Goal: Navigation & Orientation: Find specific page/section

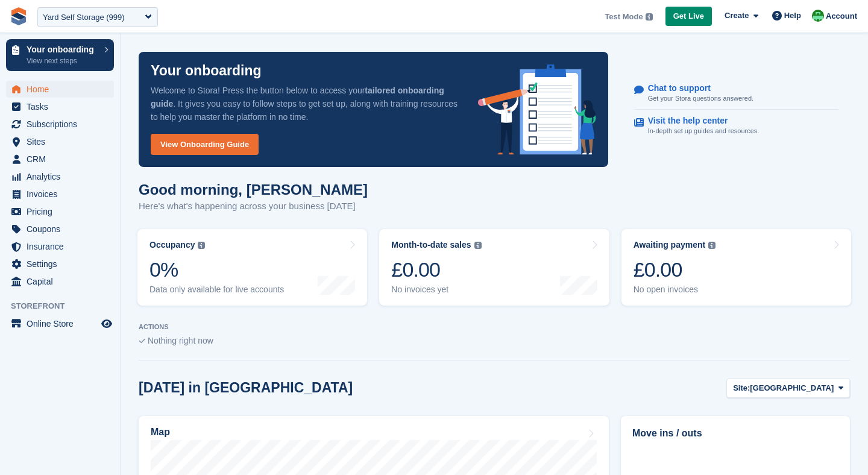
select select "***"
click at [44, 268] on span "Settings" at bounding box center [63, 264] width 72 height 17
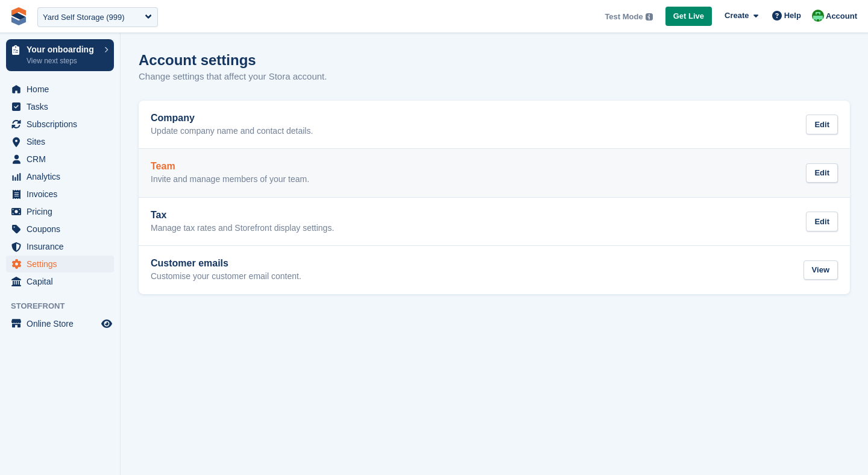
click at [389, 187] on link "Team Invite and manage members of your team. Edit" at bounding box center [494, 173] width 711 height 48
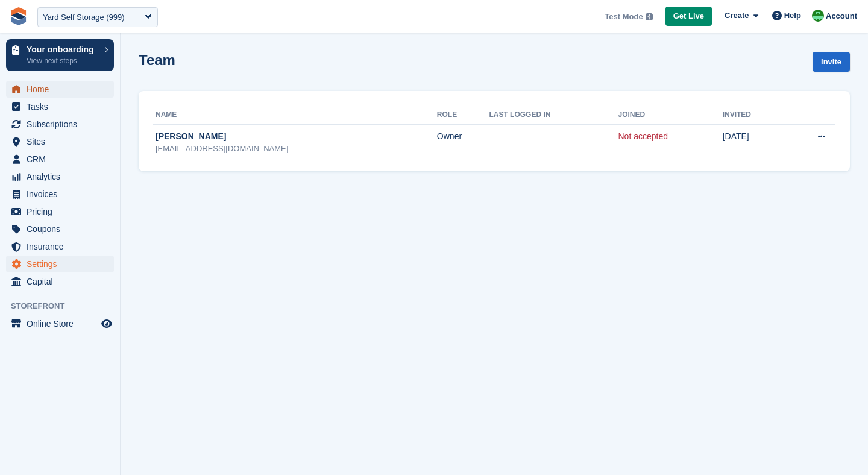
click at [53, 87] on span "Home" at bounding box center [63, 89] width 72 height 17
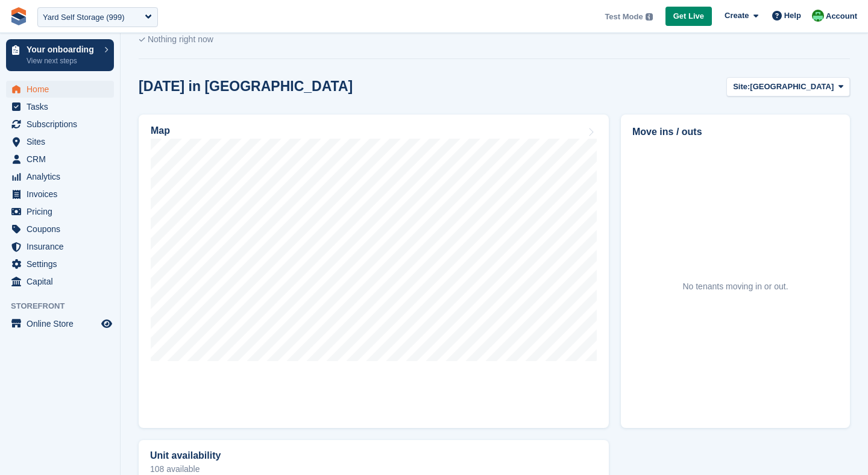
scroll to position [303, 0]
click at [819, 87] on span "Newcastle" at bounding box center [792, 86] width 84 height 12
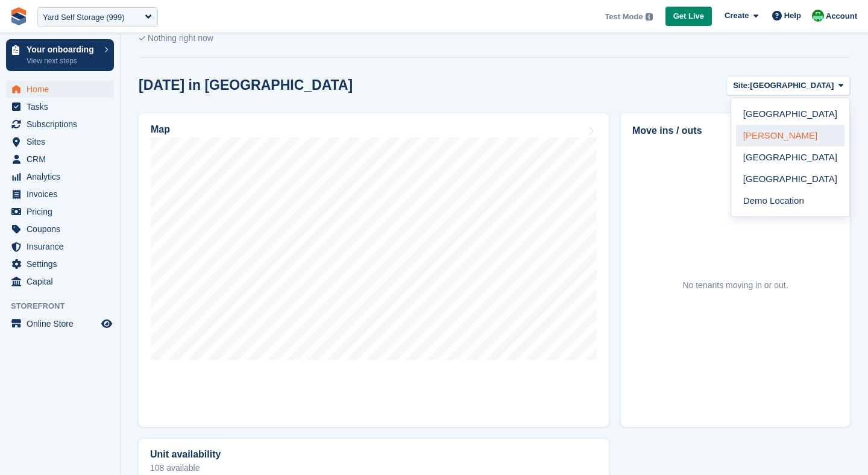
click at [808, 131] on link "Newton Aycliffe" at bounding box center [790, 136] width 109 height 22
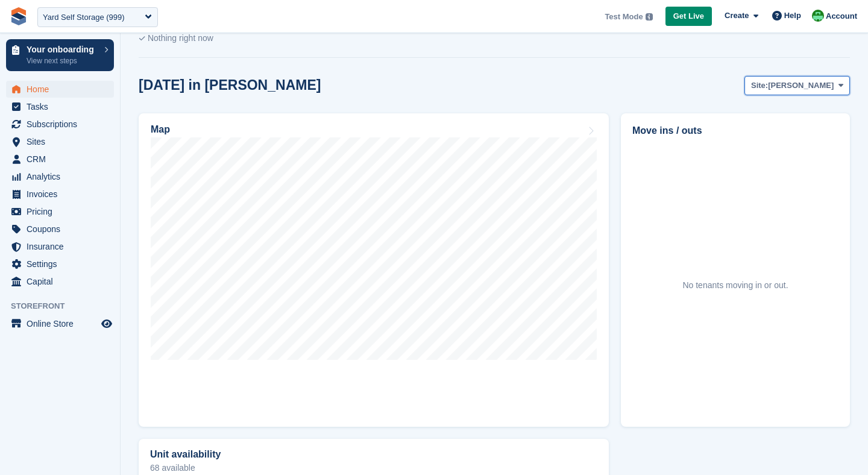
click at [802, 84] on span "Newton Aycliffe" at bounding box center [801, 86] width 66 height 12
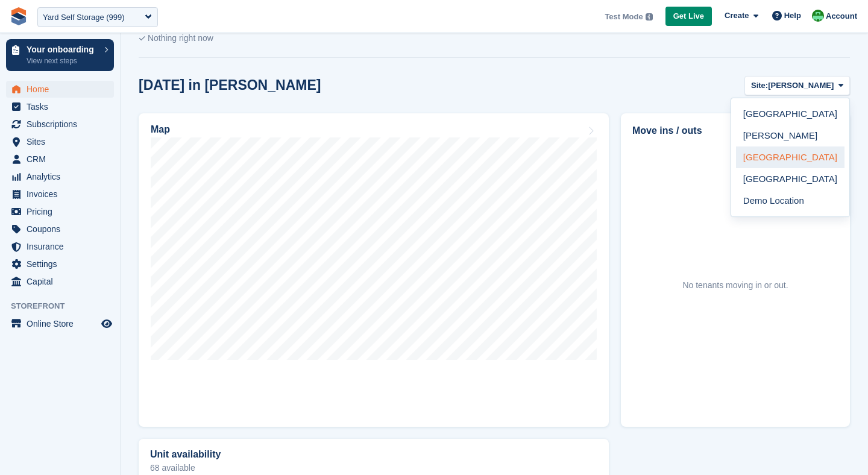
click at [775, 160] on link "Durham" at bounding box center [790, 157] width 109 height 22
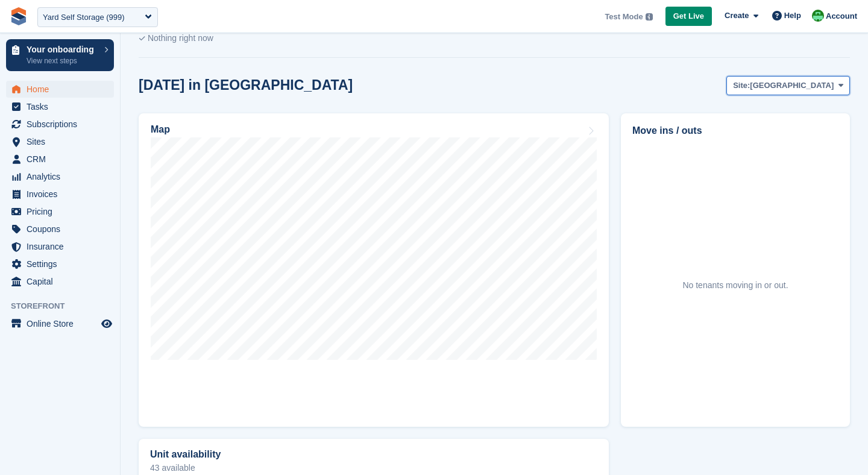
click at [819, 86] on span "Durham" at bounding box center [792, 86] width 84 height 12
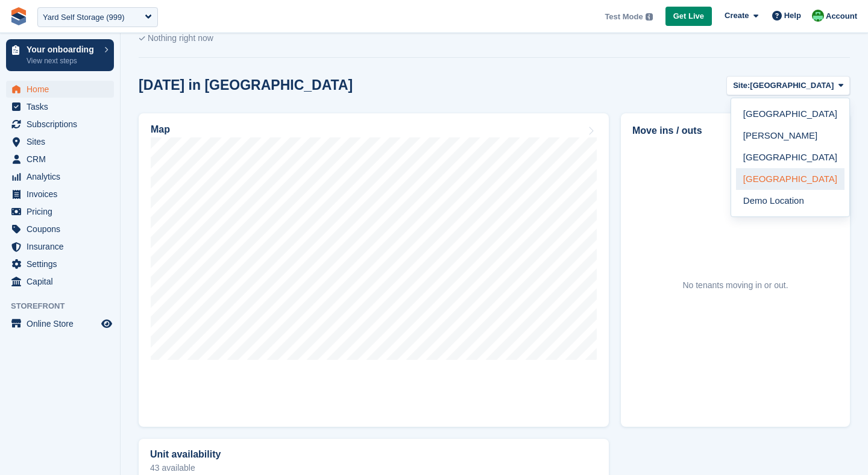
click at [794, 171] on link "Sheffield" at bounding box center [790, 179] width 109 height 22
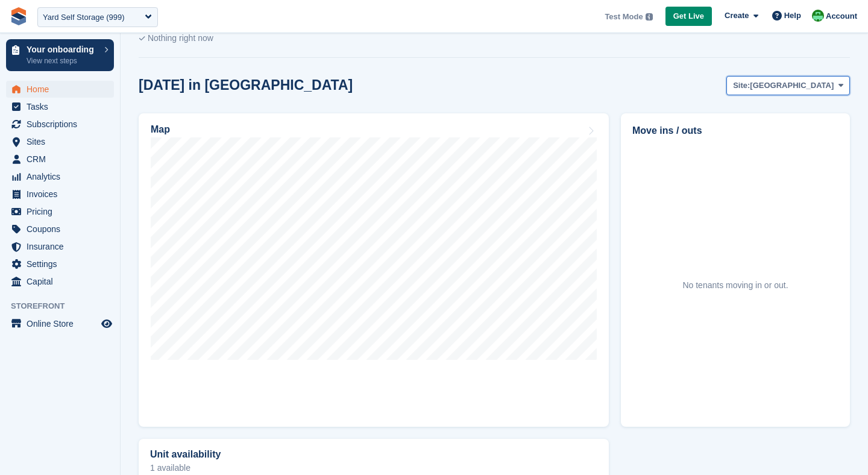
click at [811, 83] on span "Sheffield" at bounding box center [792, 86] width 84 height 12
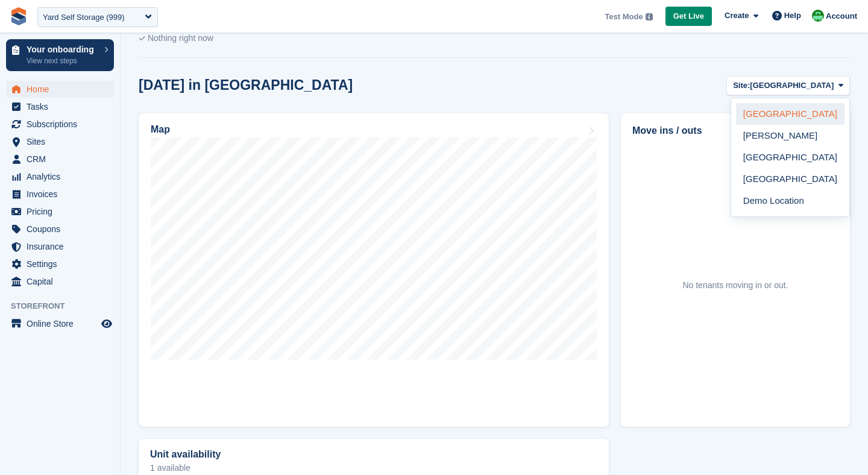
click at [786, 115] on link "Newcastle" at bounding box center [790, 114] width 109 height 22
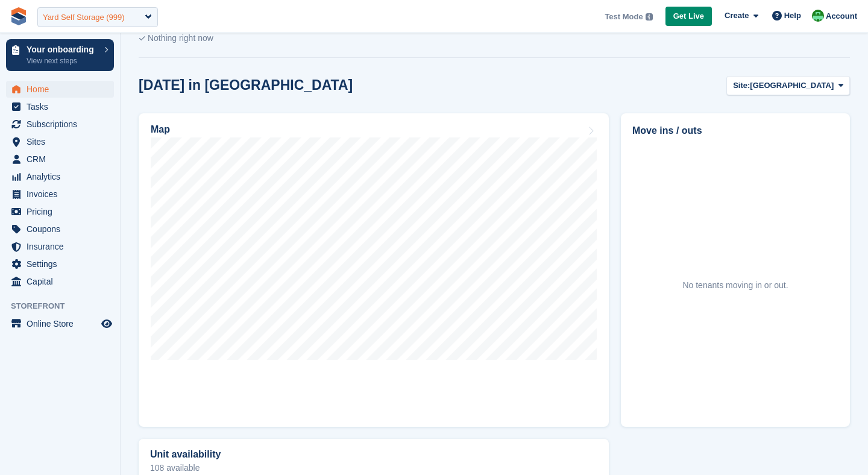
click at [81, 23] on div "Yard Self Storage (999)" at bounding box center [97, 17] width 121 height 20
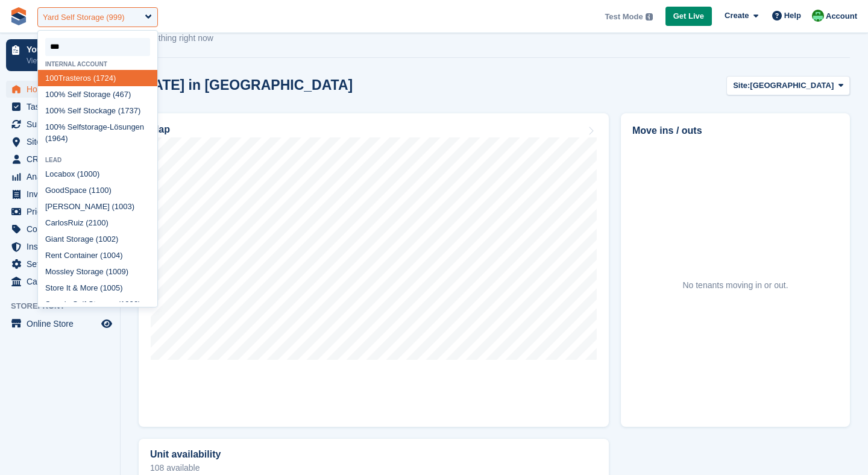
type input "****"
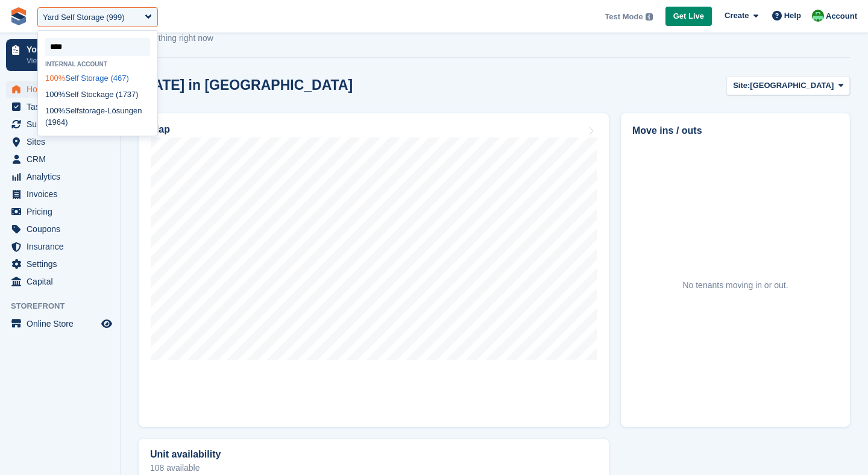
click at [76, 74] on div "100% Self Storage (467)" at bounding box center [97, 78] width 119 height 16
select select "***"
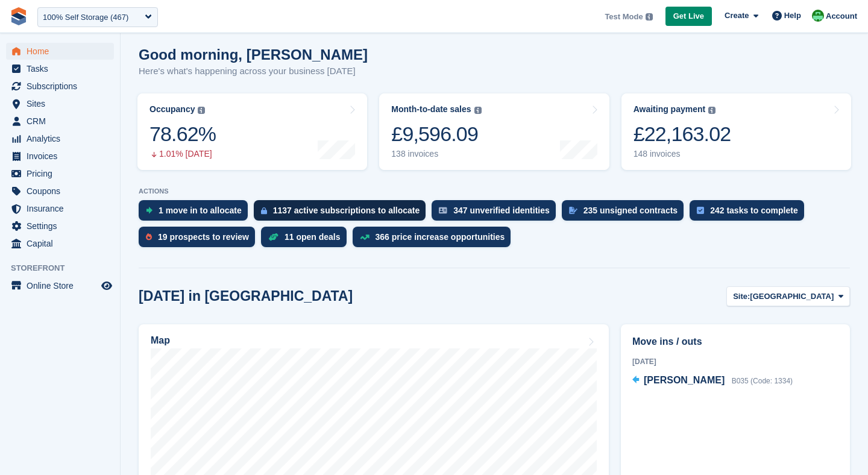
scroll to position [105, 0]
